Goal: Task Accomplishment & Management: Manage account settings

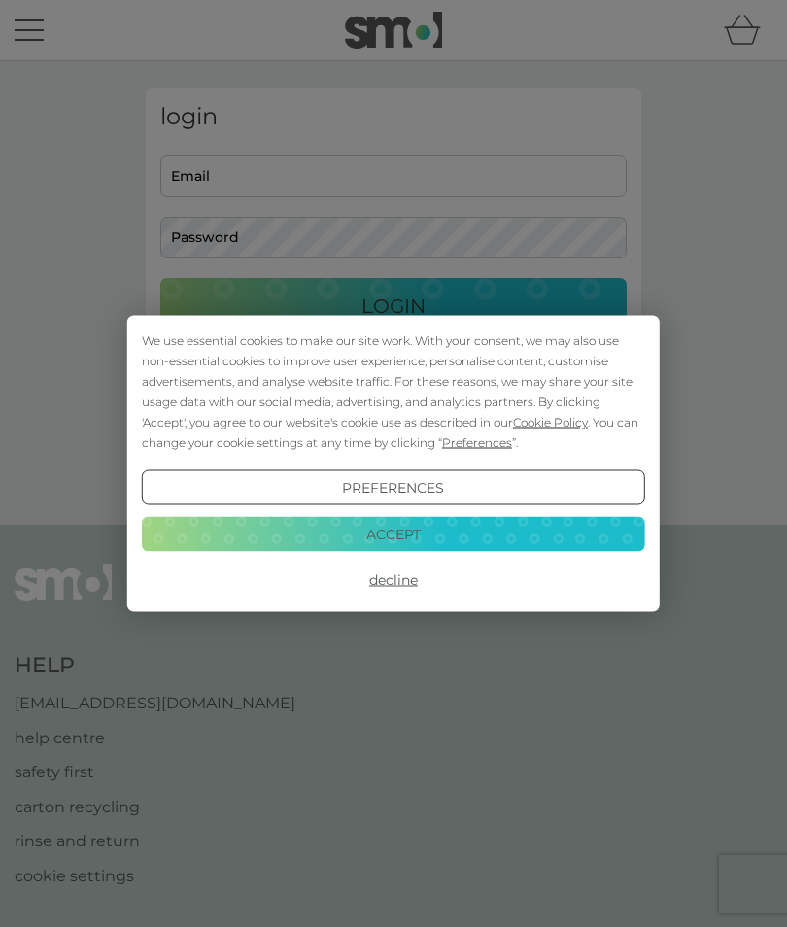
click at [293, 524] on button "Accept" at bounding box center [393, 533] width 503 height 35
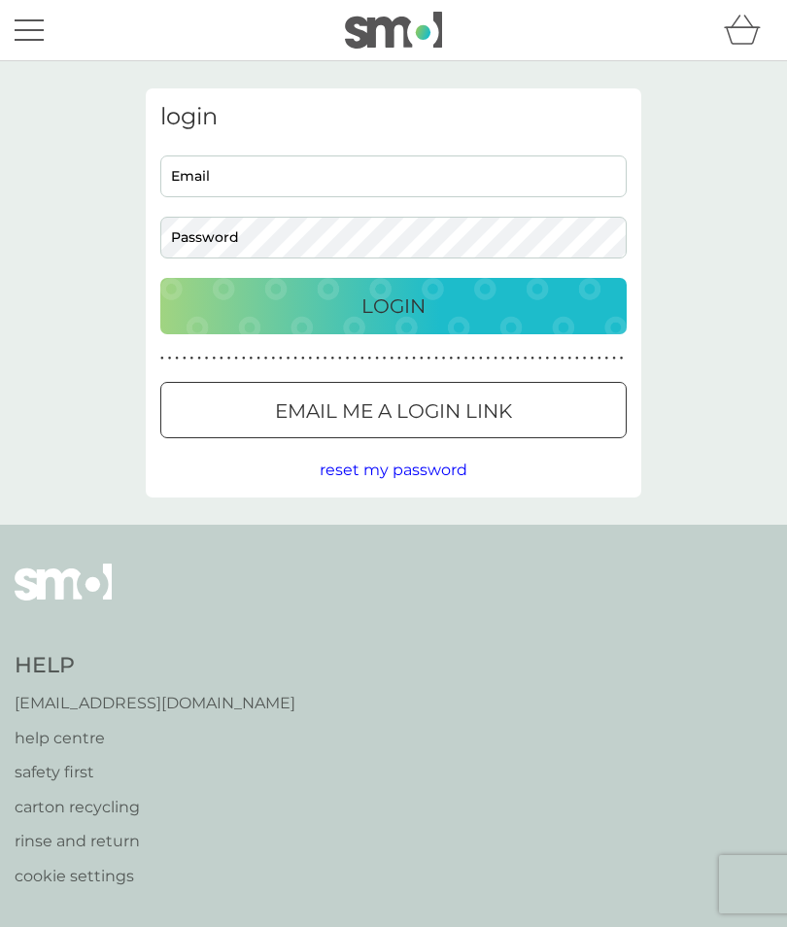
click at [203, 184] on input "Email" at bounding box center [393, 176] width 466 height 42
type input "[PERSON_NAME][EMAIL_ADDRESS][DOMAIN_NAME]"
click at [394, 305] on button "Login" at bounding box center [393, 306] width 466 height 56
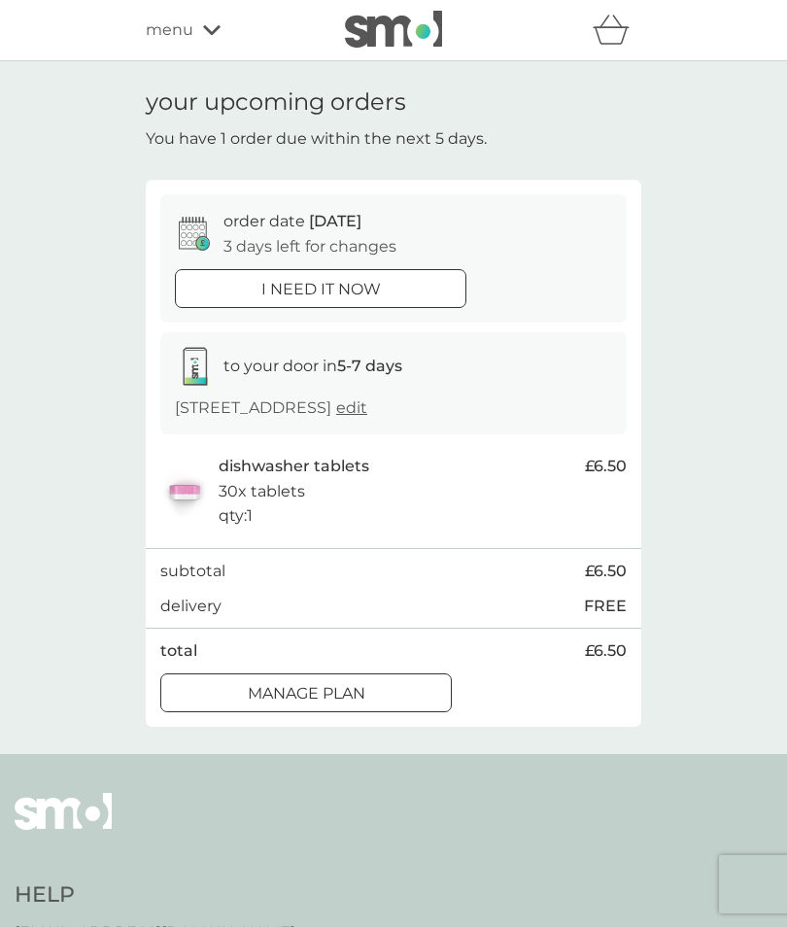
click at [275, 683] on div at bounding box center [282, 691] width 17 height 17
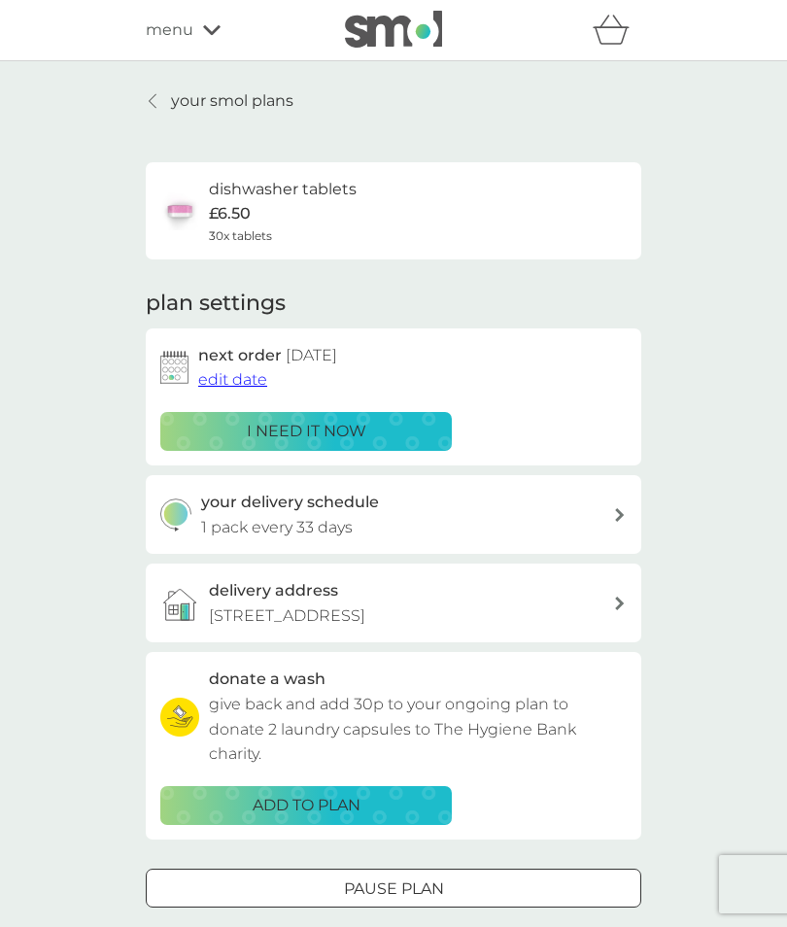
click at [240, 385] on span "edit date" at bounding box center [232, 379] width 69 height 18
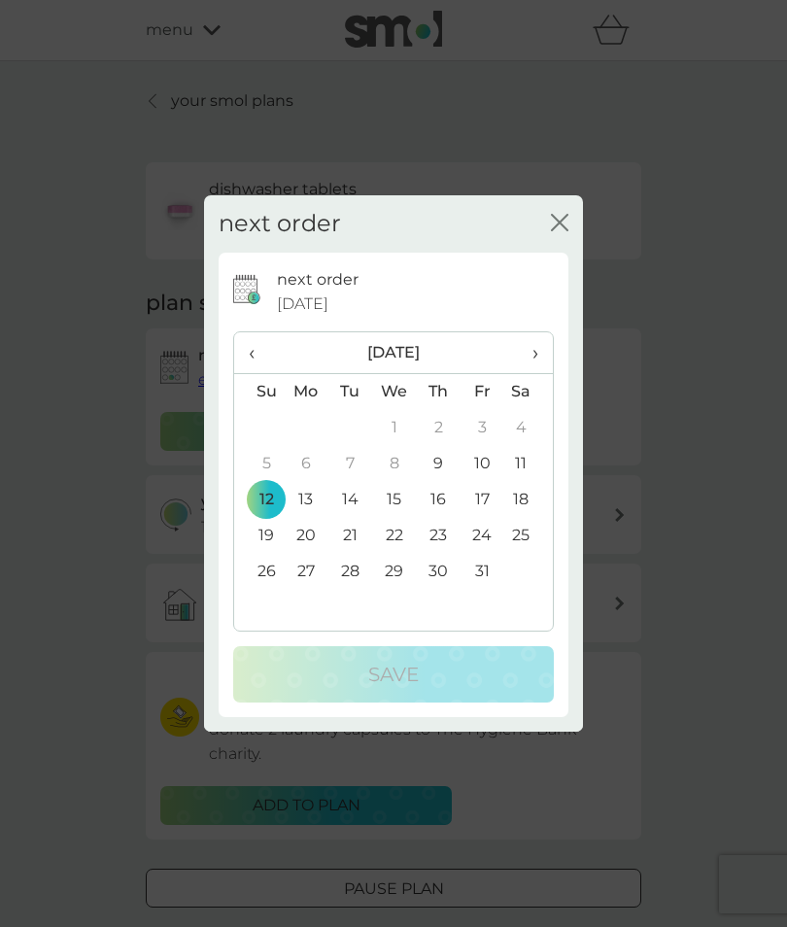
click at [562, 226] on icon "close" at bounding box center [564, 223] width 8 height 16
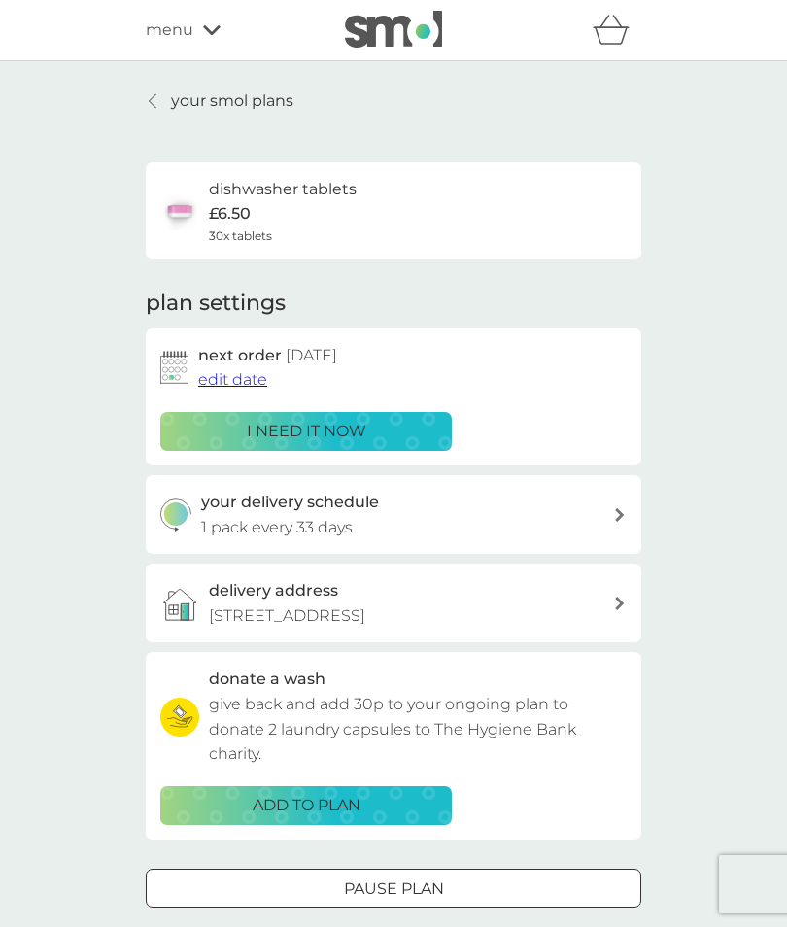
click at [161, 111] on link "your smol plans" at bounding box center [220, 100] width 148 height 25
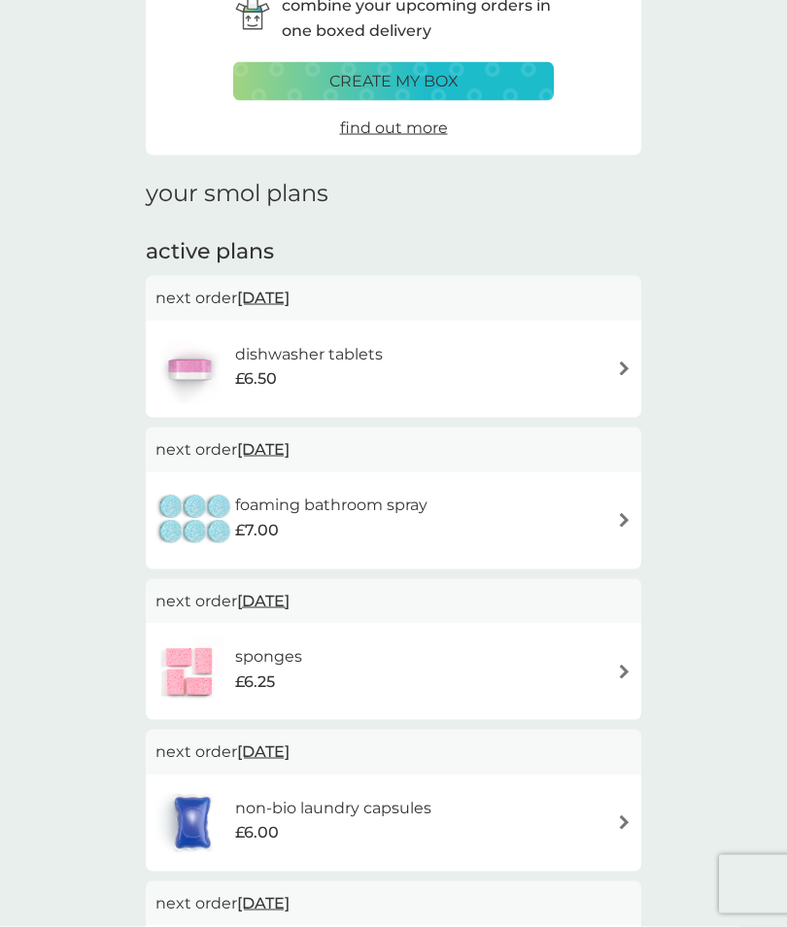
scroll to position [103, 0]
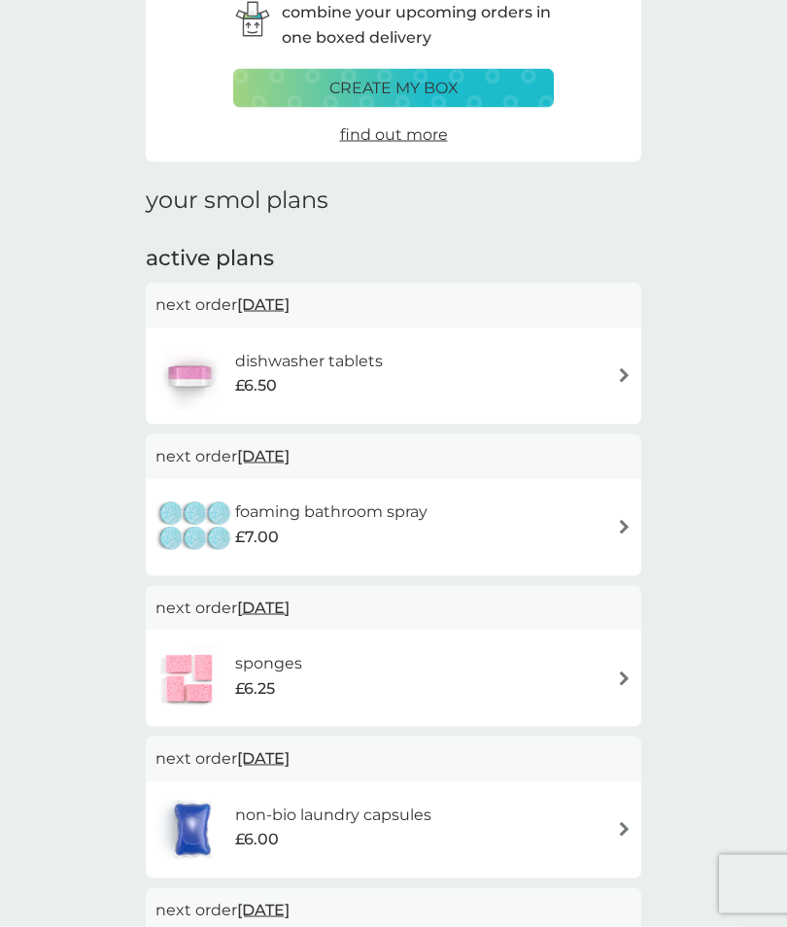
click at [274, 301] on span "[DATE]" at bounding box center [263, 305] width 52 height 38
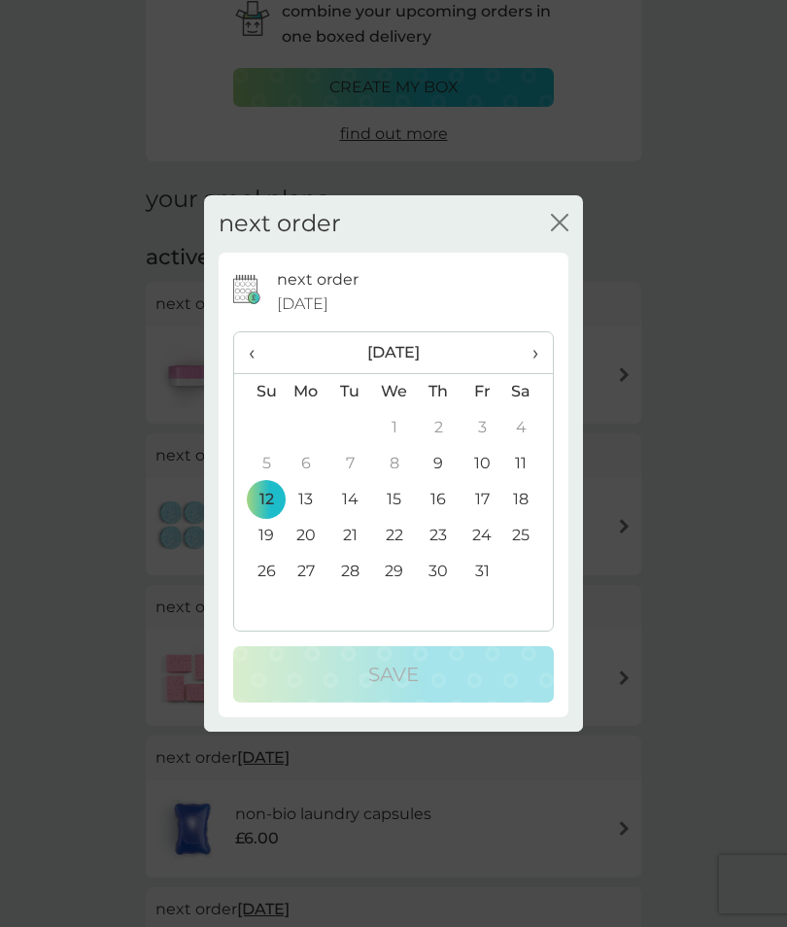
click at [536, 373] on span "›" at bounding box center [528, 352] width 19 height 41
click at [521, 482] on td "8" at bounding box center [528, 464] width 49 height 36
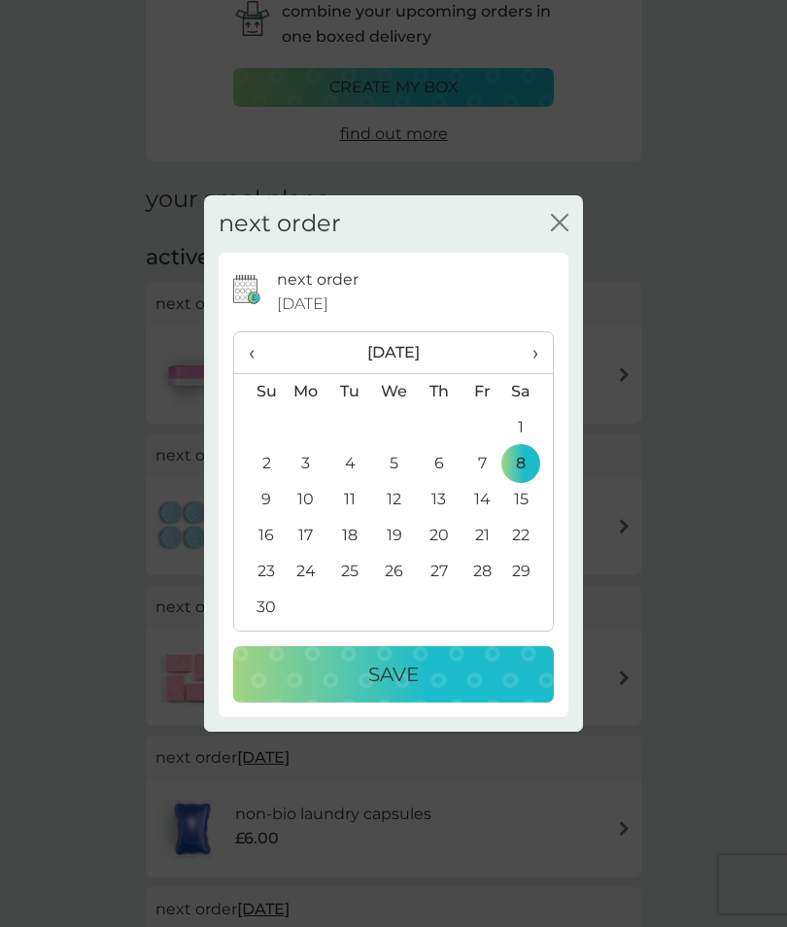
click at [366, 690] on div "Save" at bounding box center [394, 674] width 282 height 31
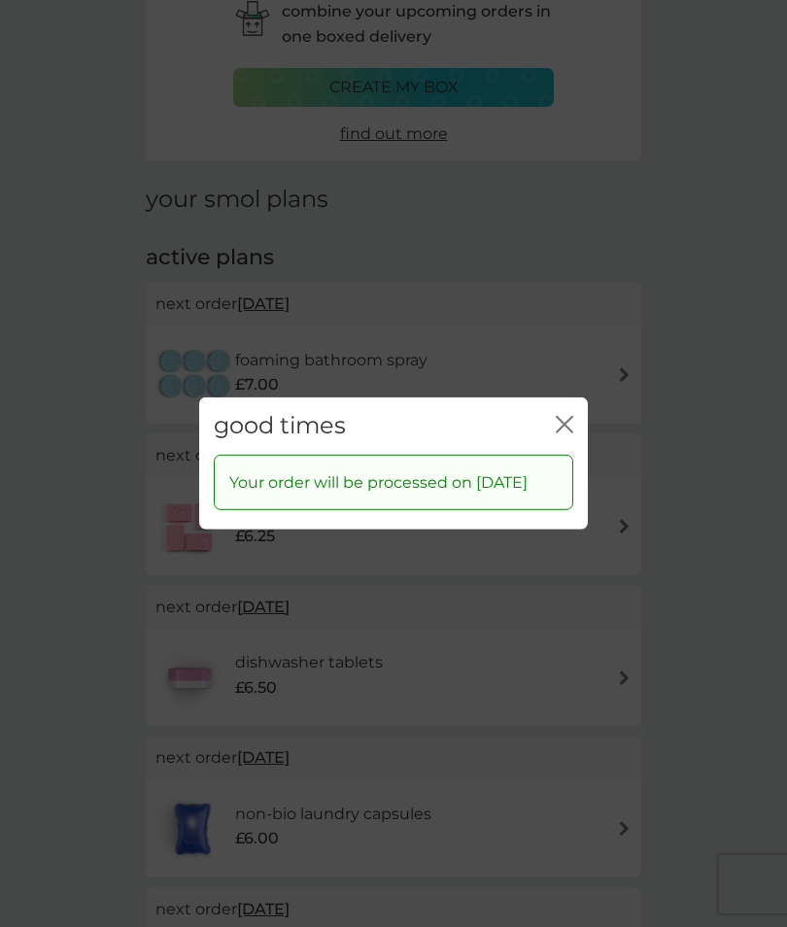
click at [565, 433] on icon "close" at bounding box center [564, 424] width 17 height 17
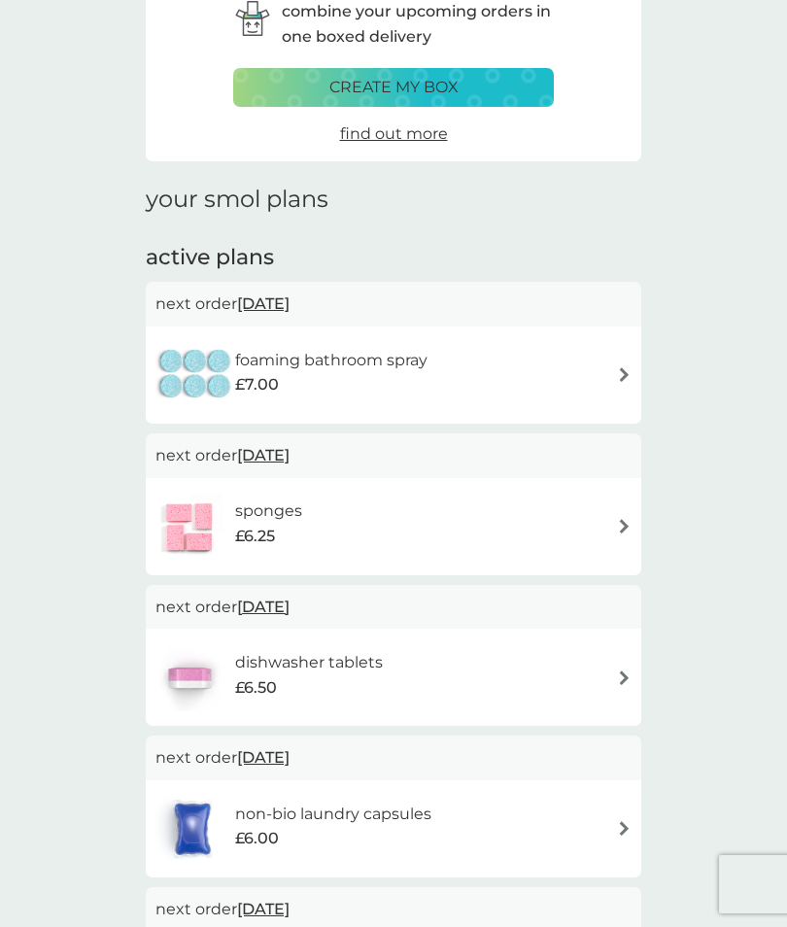
click at [284, 297] on span "[DATE]" at bounding box center [263, 304] width 52 height 38
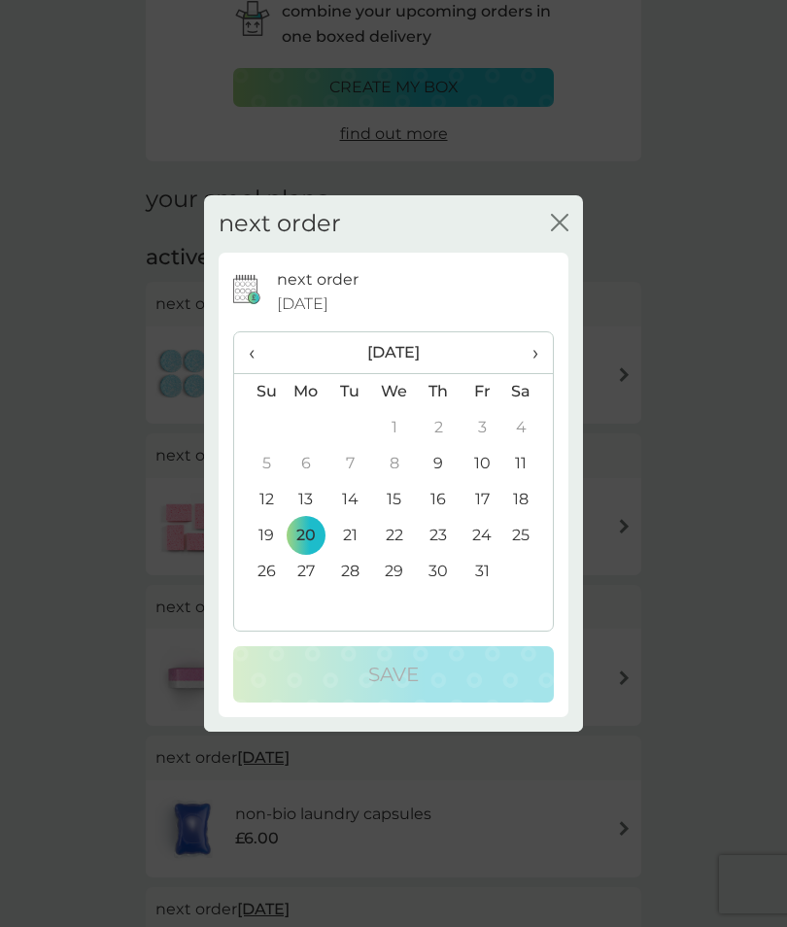
click at [529, 373] on span "›" at bounding box center [528, 352] width 19 height 41
click at [522, 482] on td "8" at bounding box center [528, 464] width 49 height 36
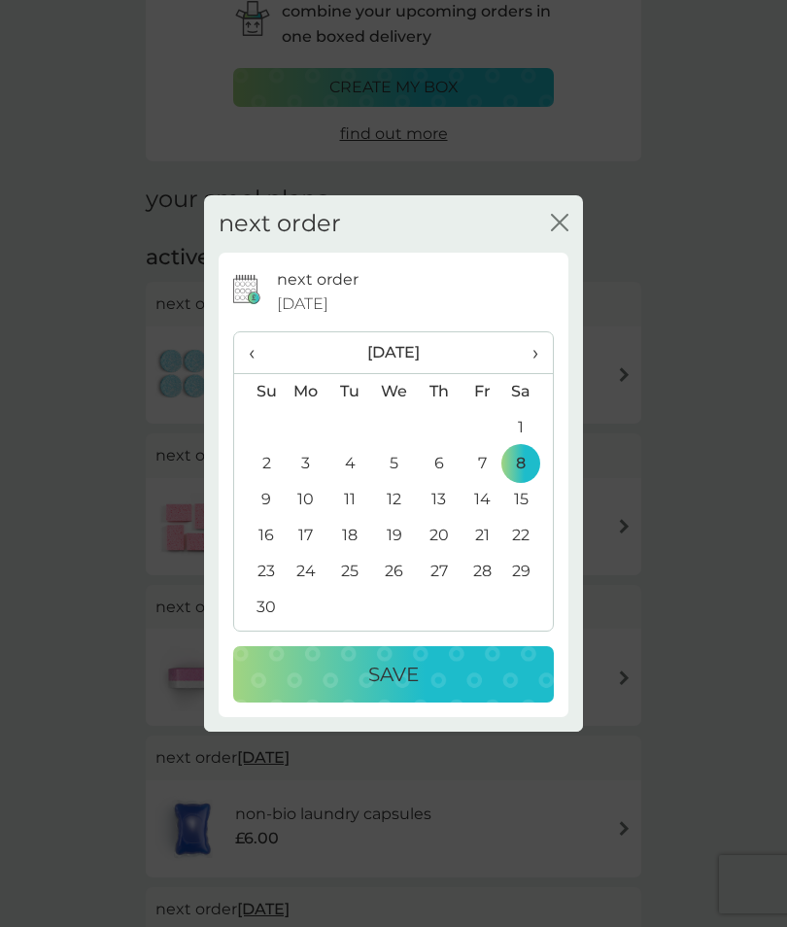
click at [376, 690] on p "Save" at bounding box center [393, 674] width 51 height 31
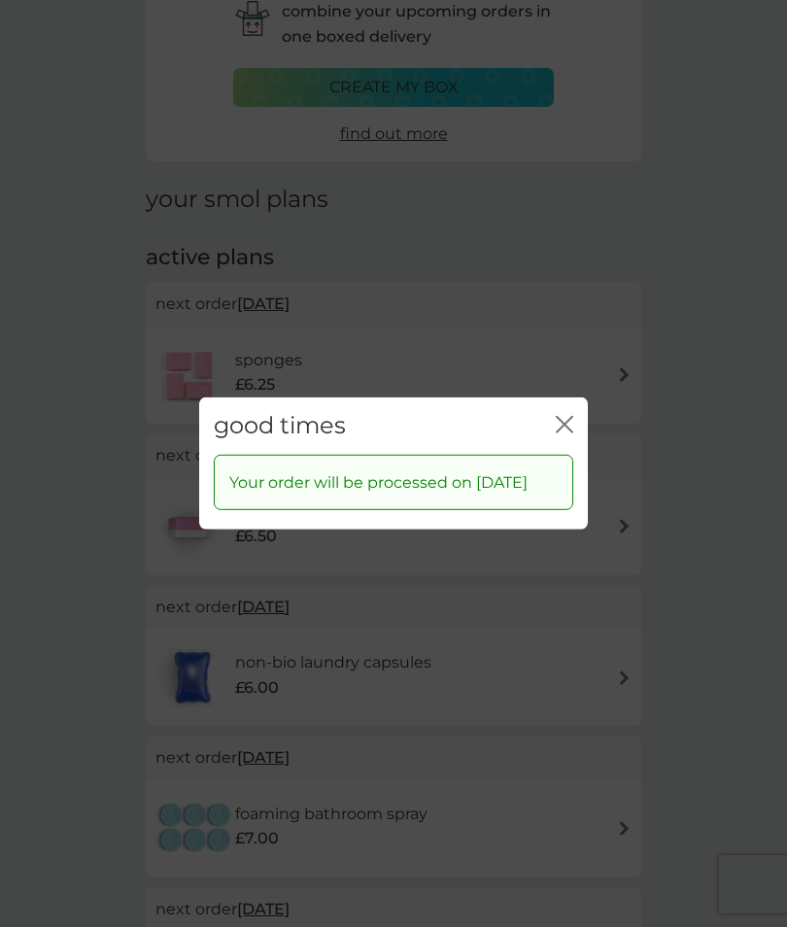
click at [561, 433] on icon "close" at bounding box center [564, 424] width 17 height 17
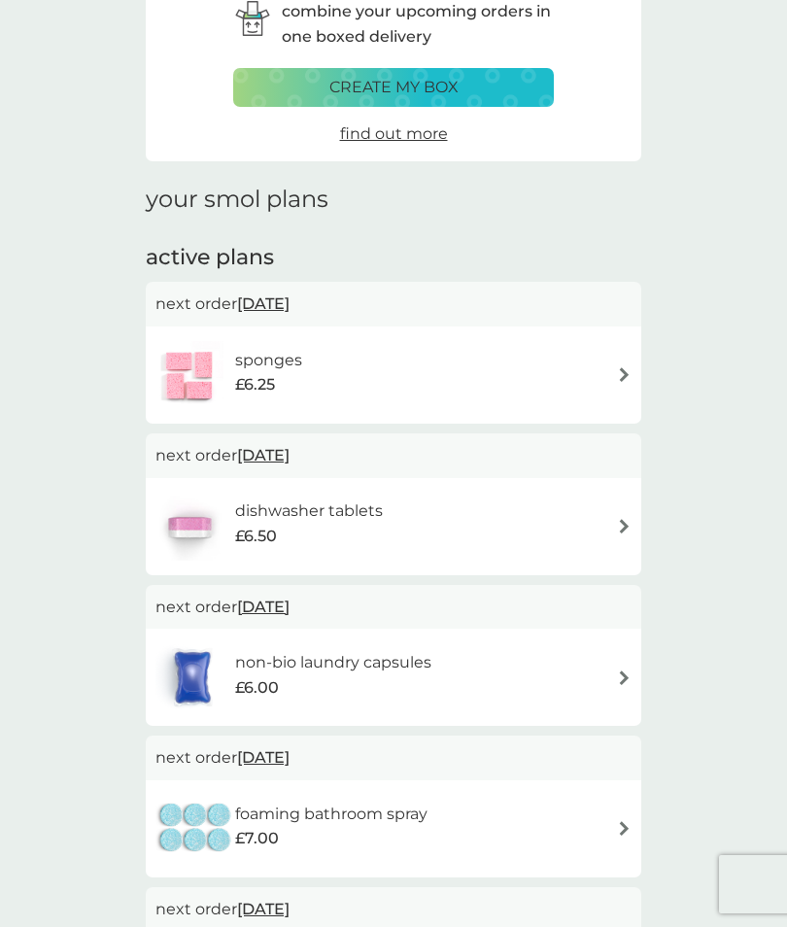
click at [285, 304] on span "[DATE]" at bounding box center [263, 304] width 52 height 38
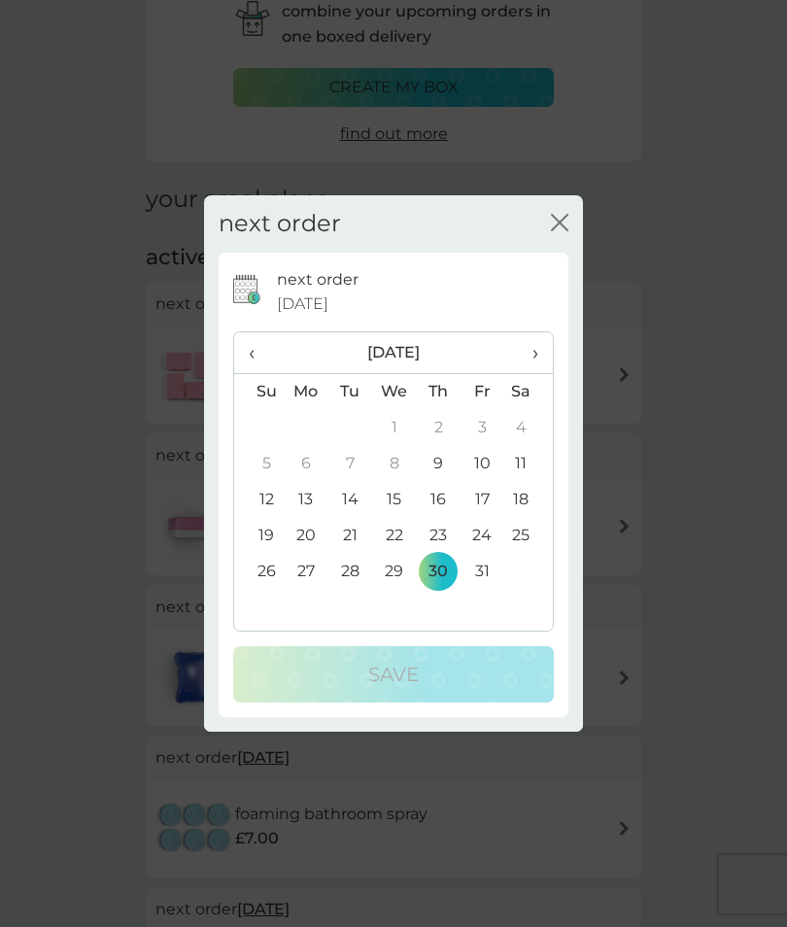
click at [535, 373] on span "›" at bounding box center [528, 352] width 19 height 41
click at [522, 482] on td "8" at bounding box center [528, 464] width 49 height 36
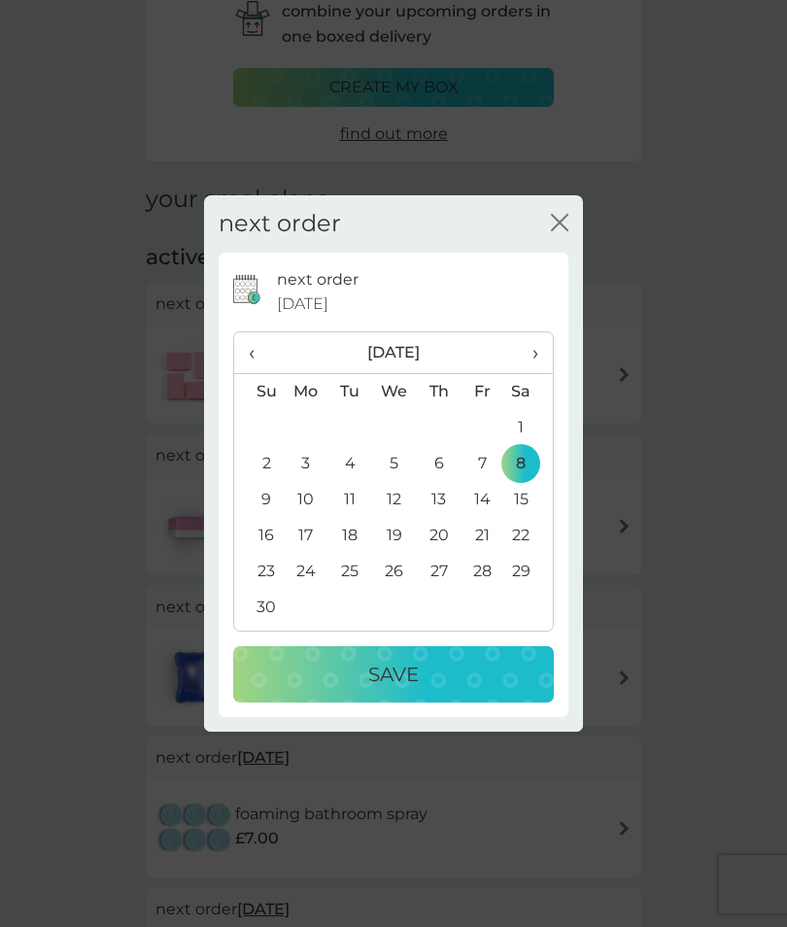
click at [380, 690] on p "Save" at bounding box center [393, 674] width 51 height 31
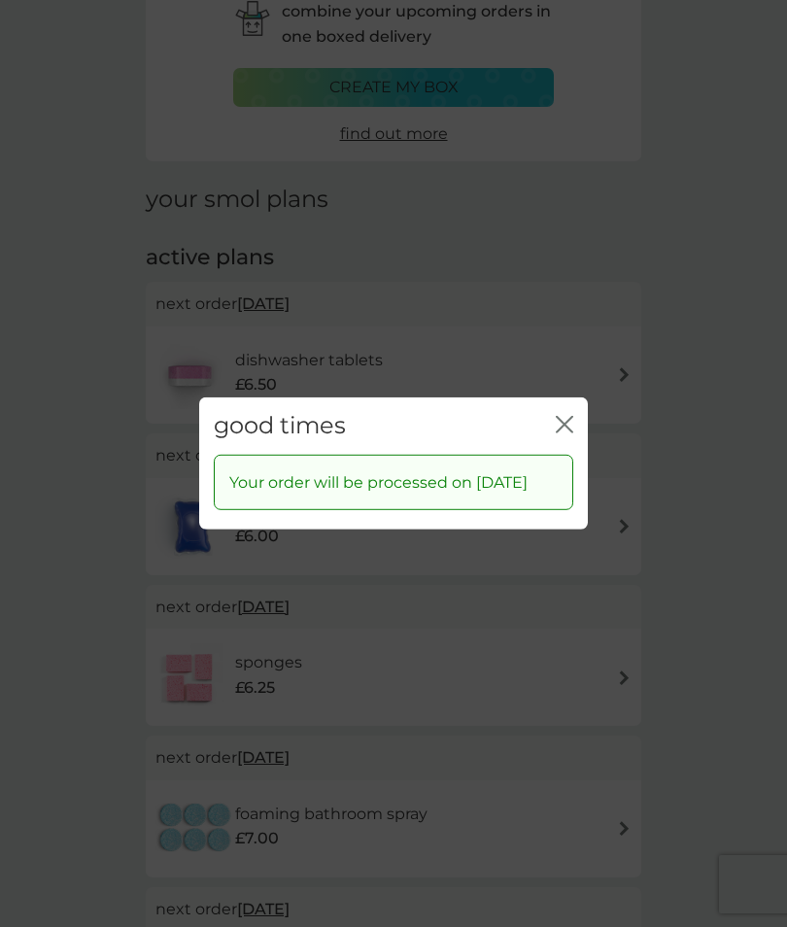
click at [560, 433] on icon "close" at bounding box center [564, 424] width 17 height 17
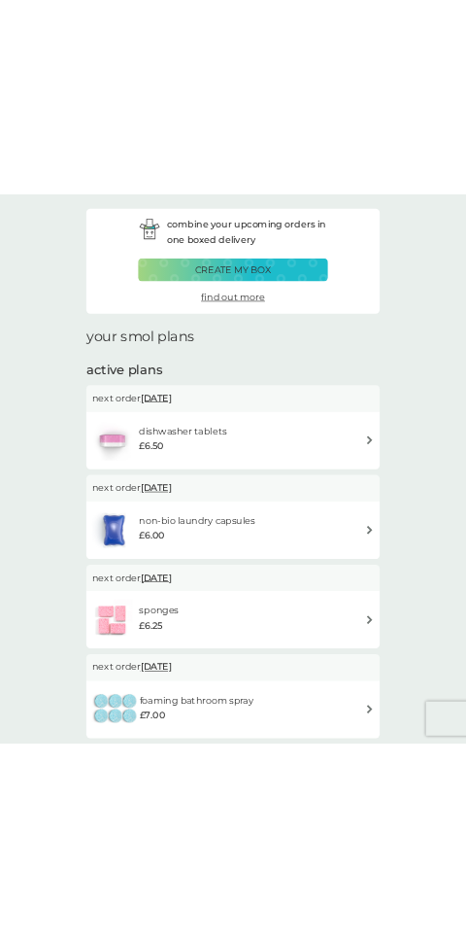
scroll to position [0, 0]
